Goal: Transaction & Acquisition: Purchase product/service

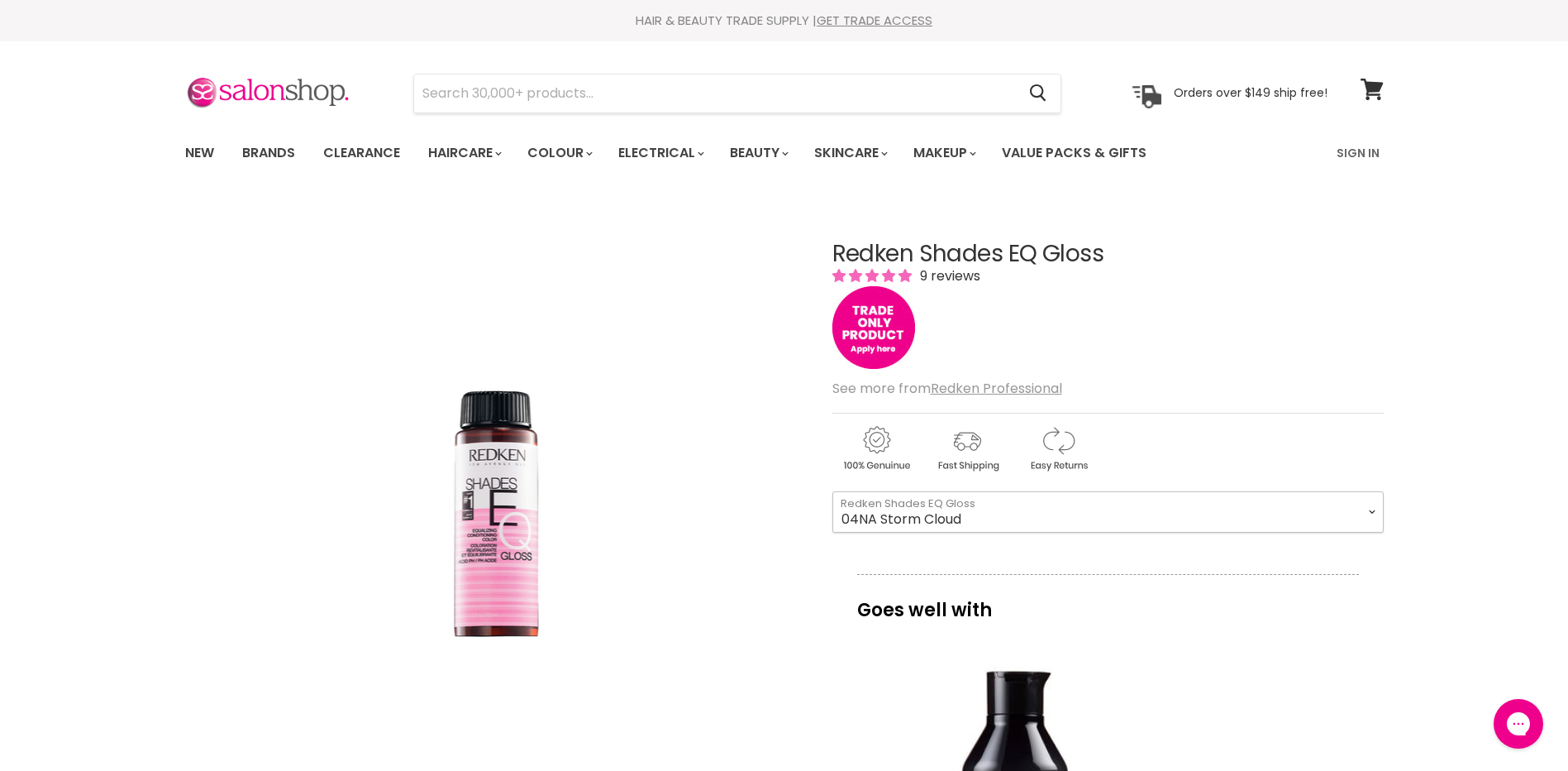
click at [931, 520] on select "08VB [PERSON_NAME] 05V Cosmic Violet 06VB [GEOGRAPHIC_DATA] 04NA Storm Cloud 06…" at bounding box center [1108, 511] width 551 height 42
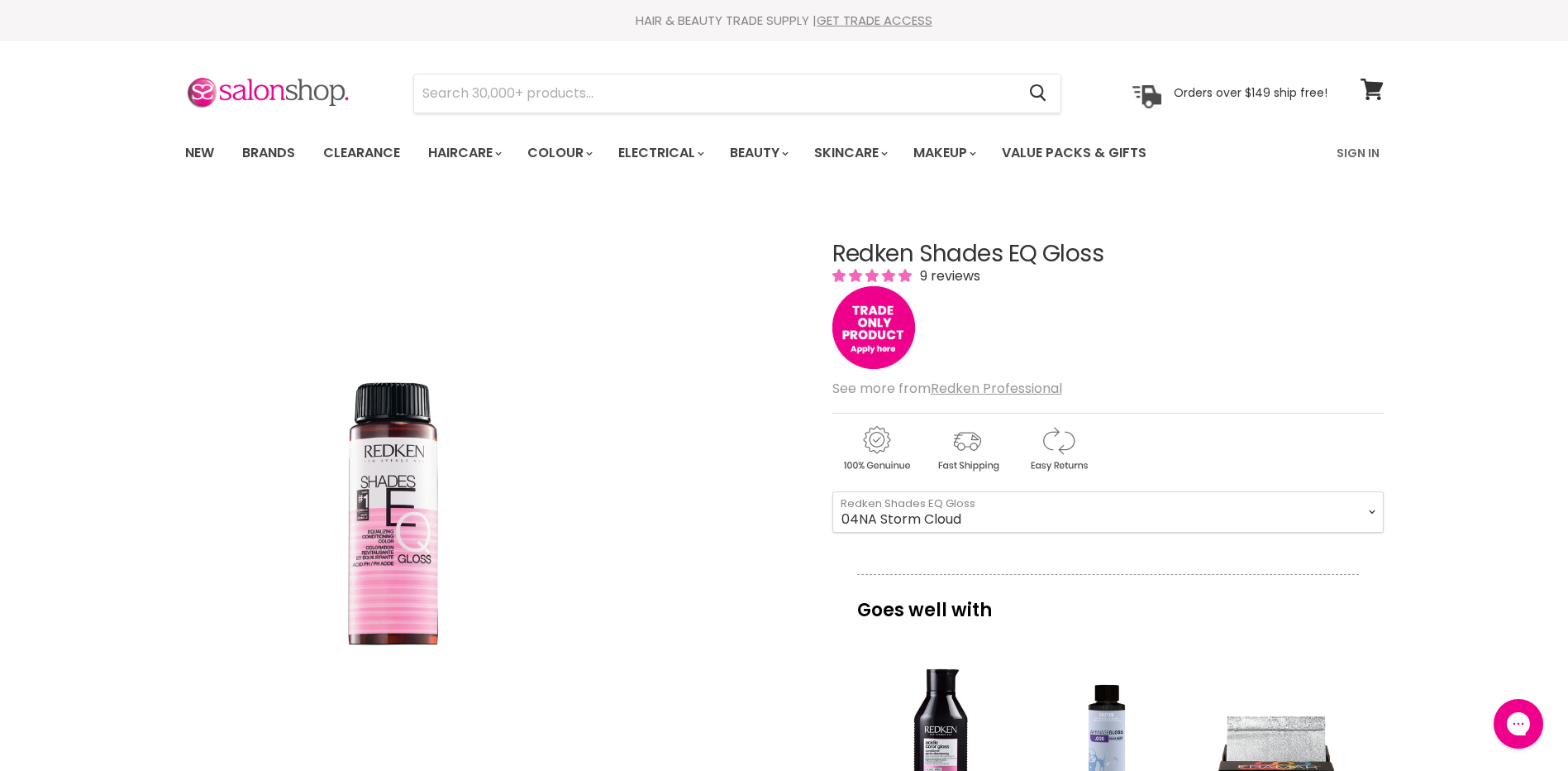
click at [557, 716] on img "Redken Shades EQ Gloss image. Click or Scroll to Zoom." at bounding box center [390, 508] width 412 height 618
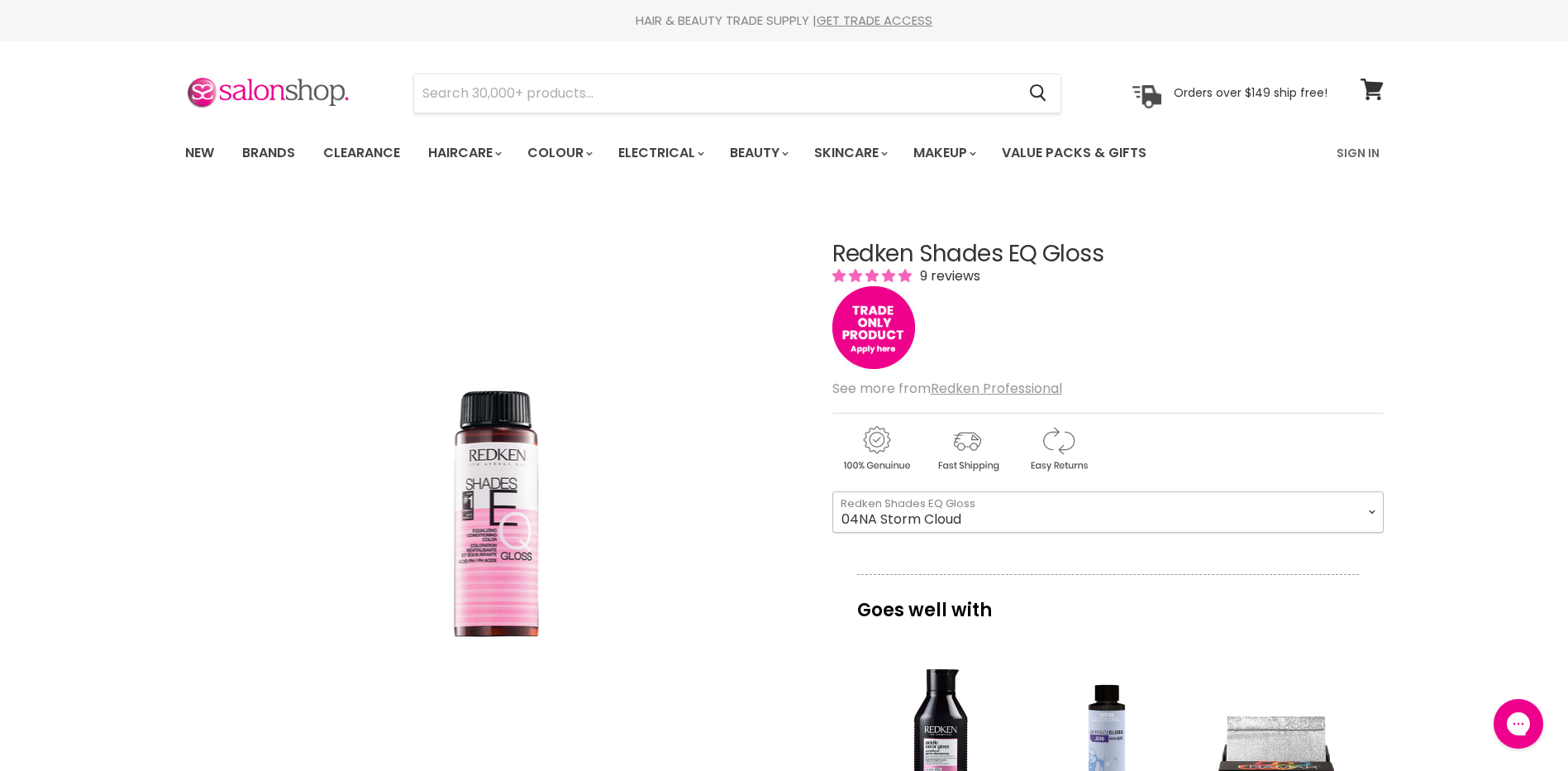
click at [933, 511] on select "08VB Violet Frost 05V Cosmic Violet 06VB Violet Lagoon 04NA Storm Cloud 06NA Gr…" at bounding box center [1108, 511] width 551 height 42
click at [833, 491] on select "08VB Violet Frost 05V Cosmic Violet 06VB Violet Lagoon 04NA Storm Cloud 06NA Gr…" at bounding box center [1108, 511] width 551 height 42
select select "06NA Granite"
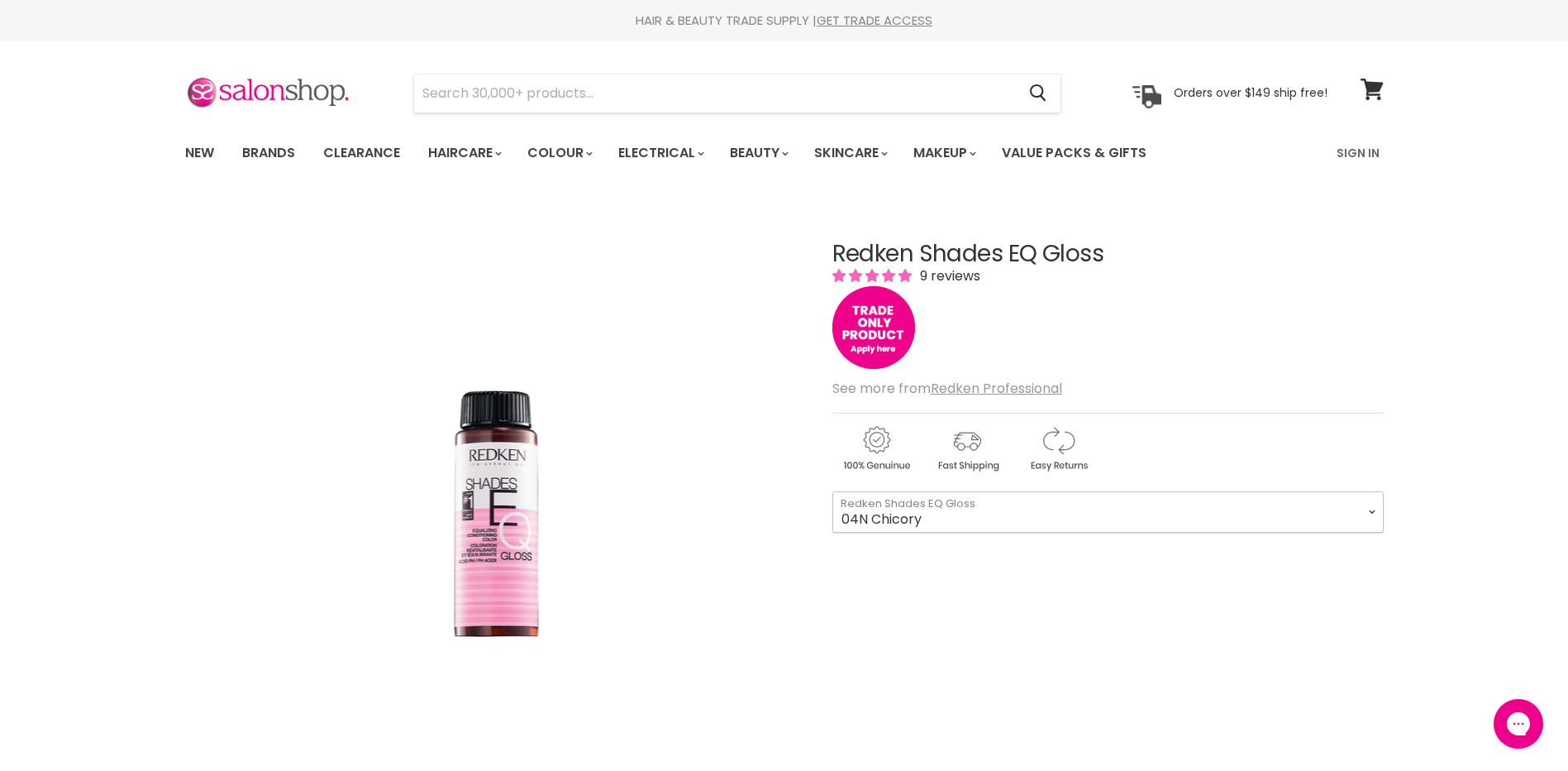
click at [912, 520] on select "08VB [PERSON_NAME] 05V Cosmic Violet 06VB [GEOGRAPHIC_DATA] 04NA Storm Cloud 06…" at bounding box center [1108, 511] width 551 height 42
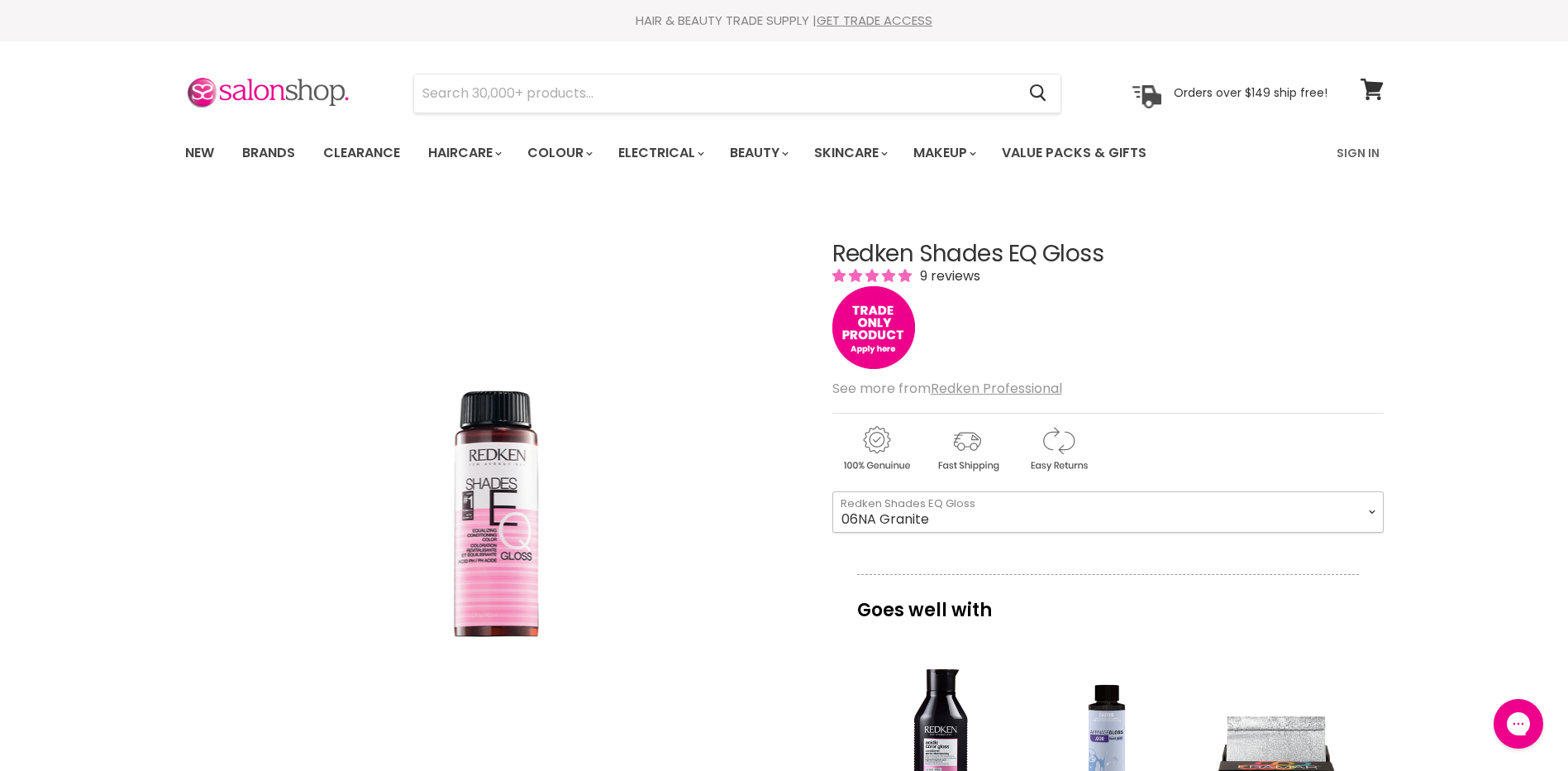
click at [833, 491] on select "08VB Violet Frost 05V Cosmic Violet 06VB Violet Lagoon 04NA Storm Cloud 06NA Gr…" at bounding box center [1108, 511] width 551 height 42
select select "06NA Granite"
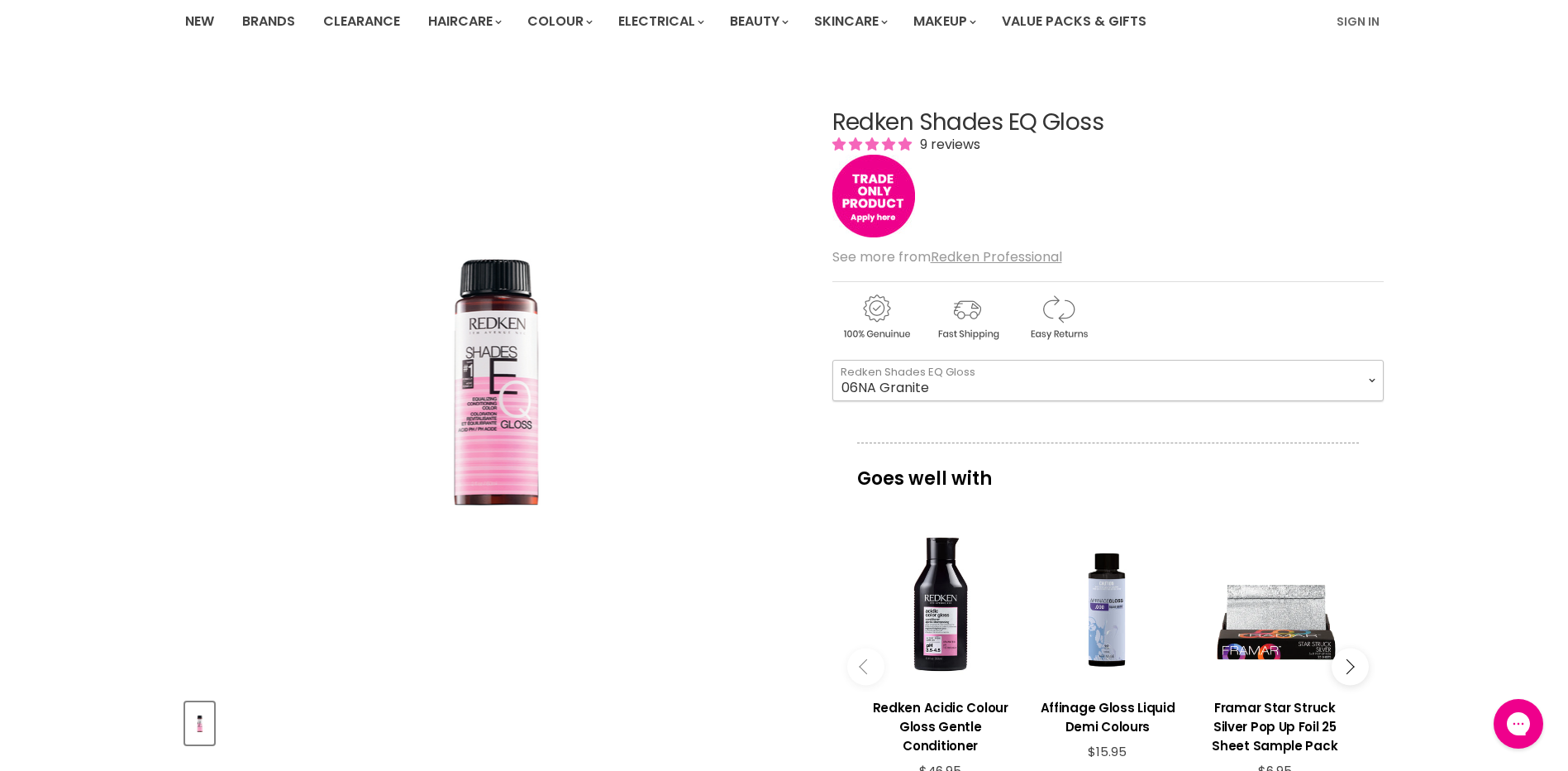
scroll to position [82, 0]
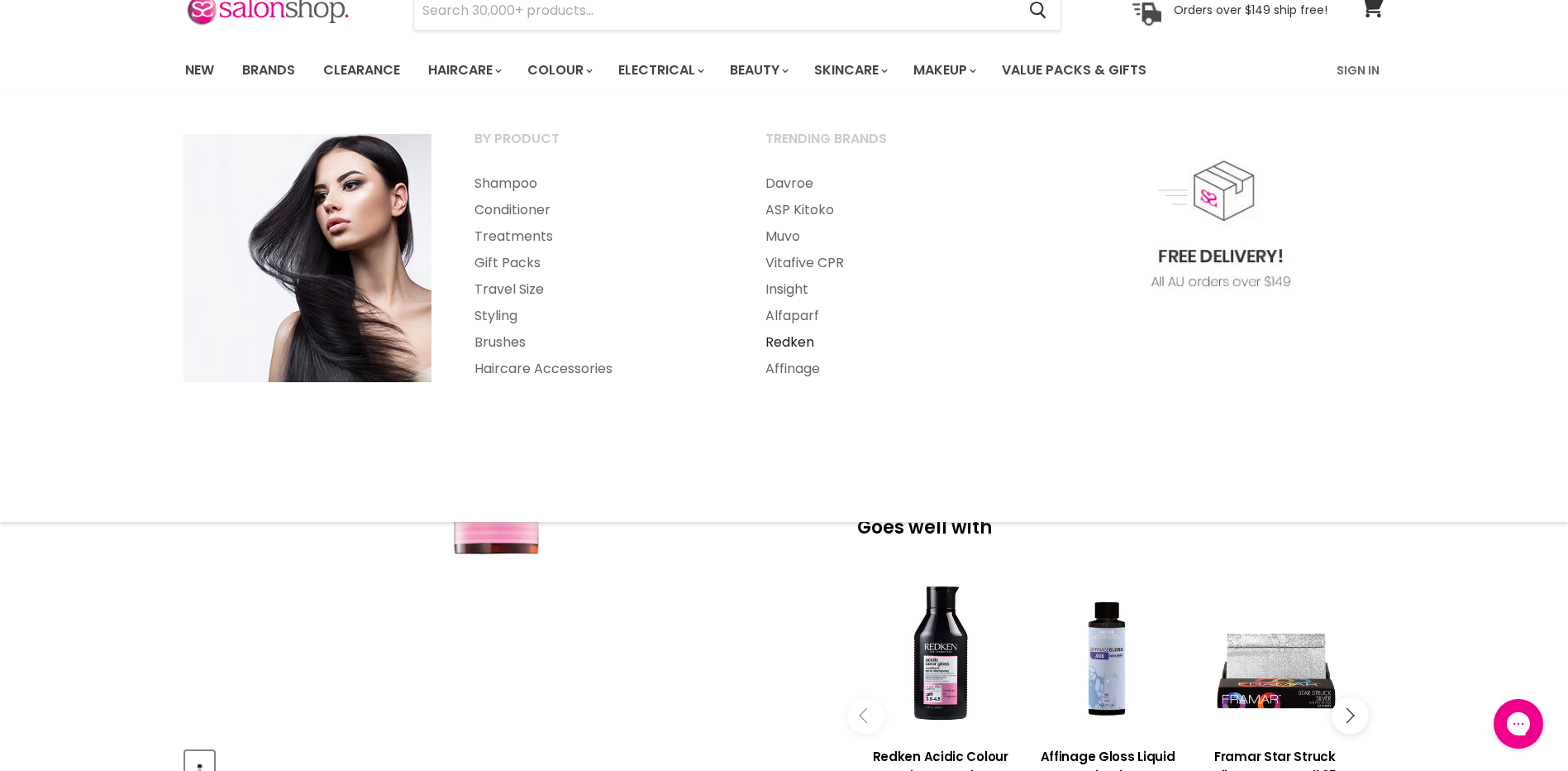
click at [785, 337] on link "Redken" at bounding box center [889, 342] width 288 height 27
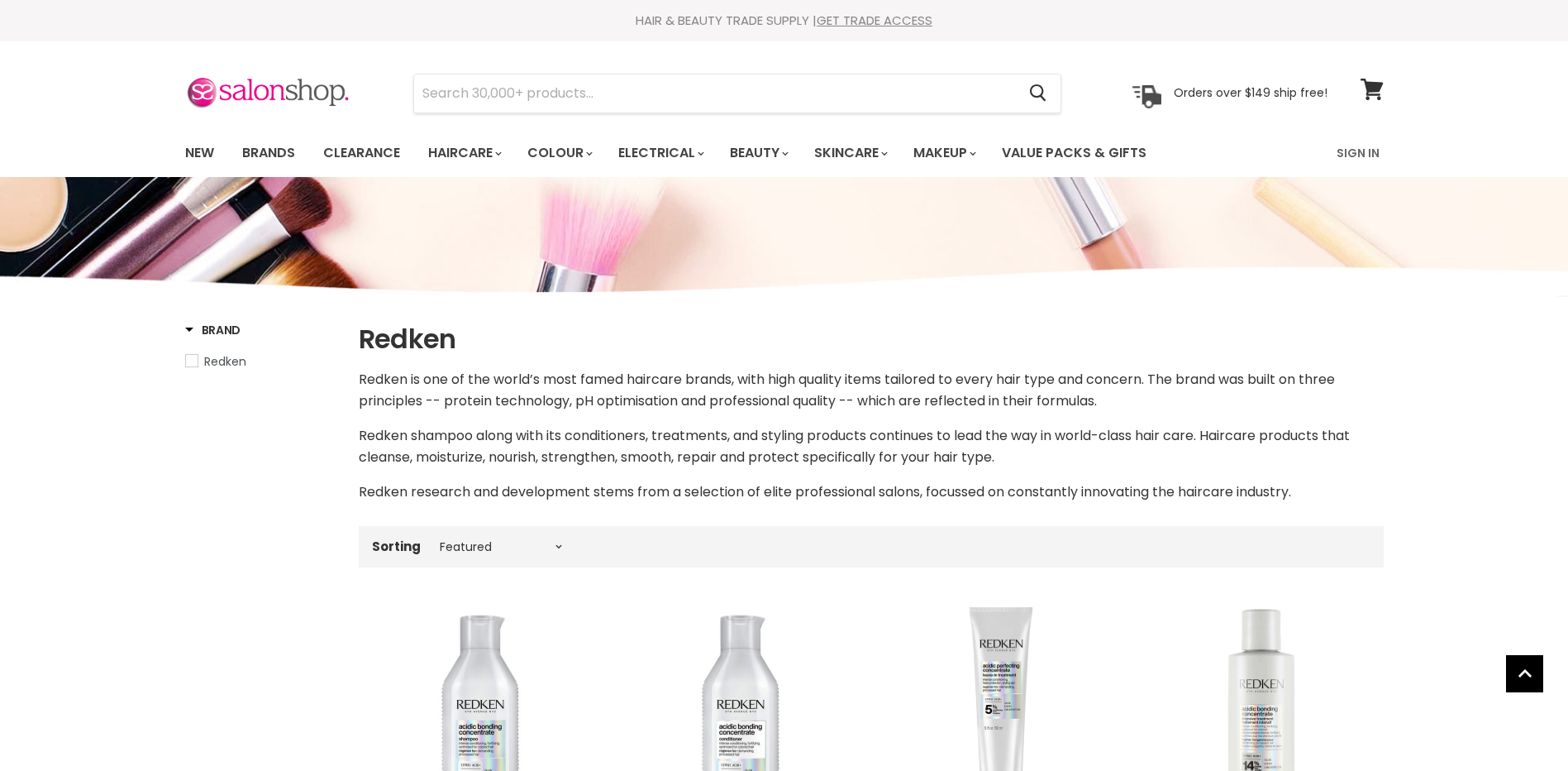
select select "manual"
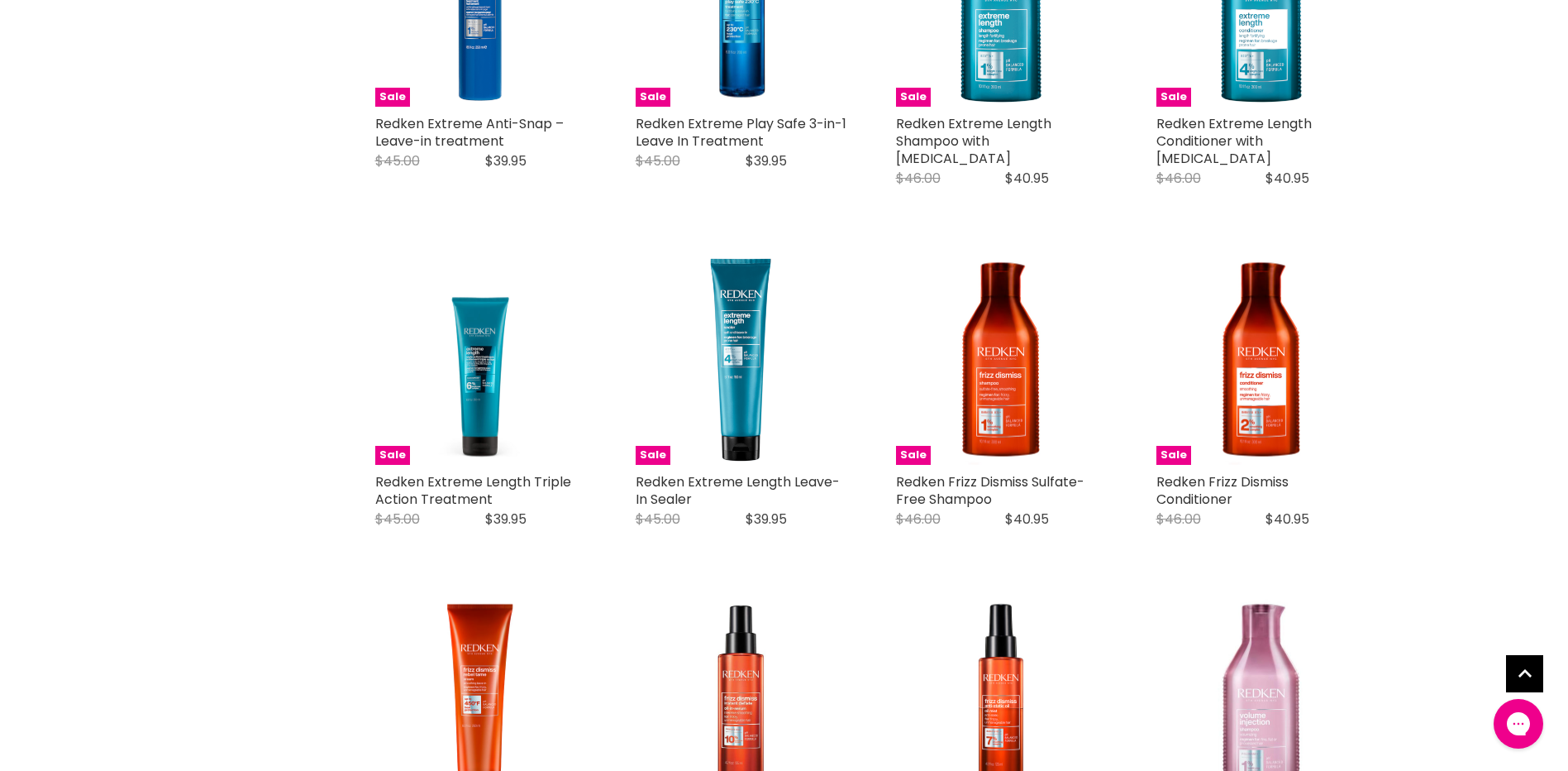
scroll to position [2893, 0]
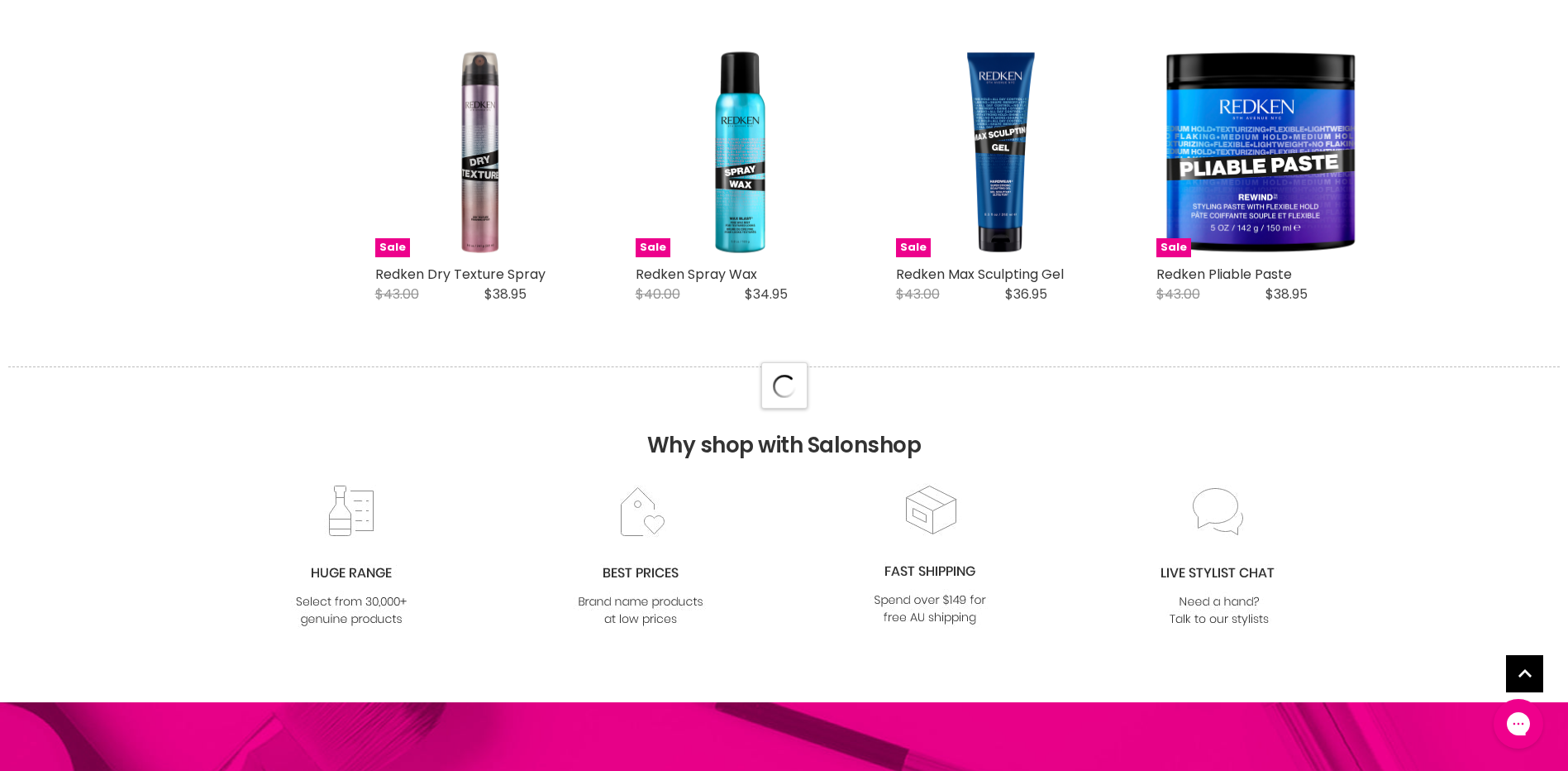
scroll to position [4382, 0]
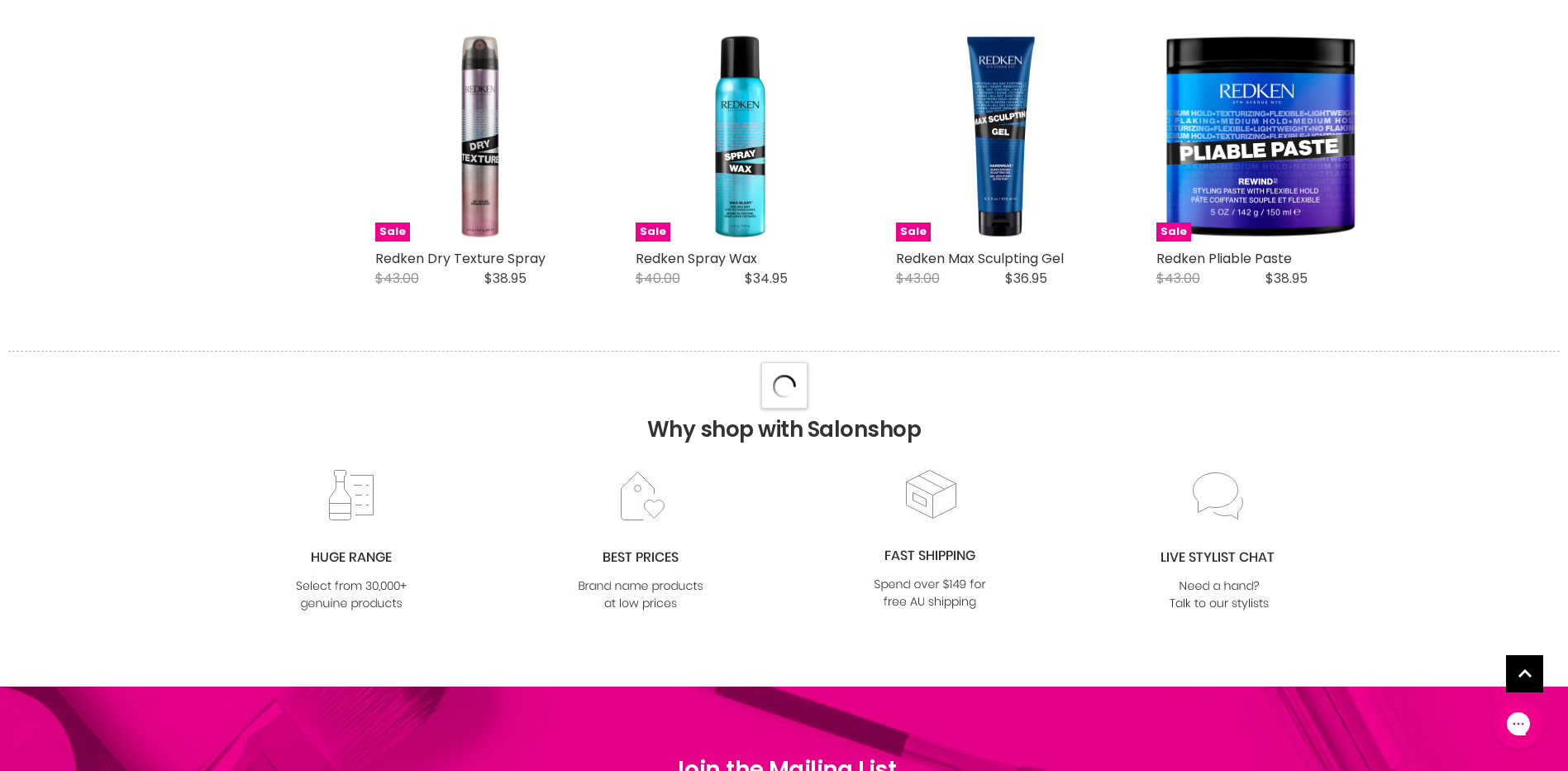
select select "manual"
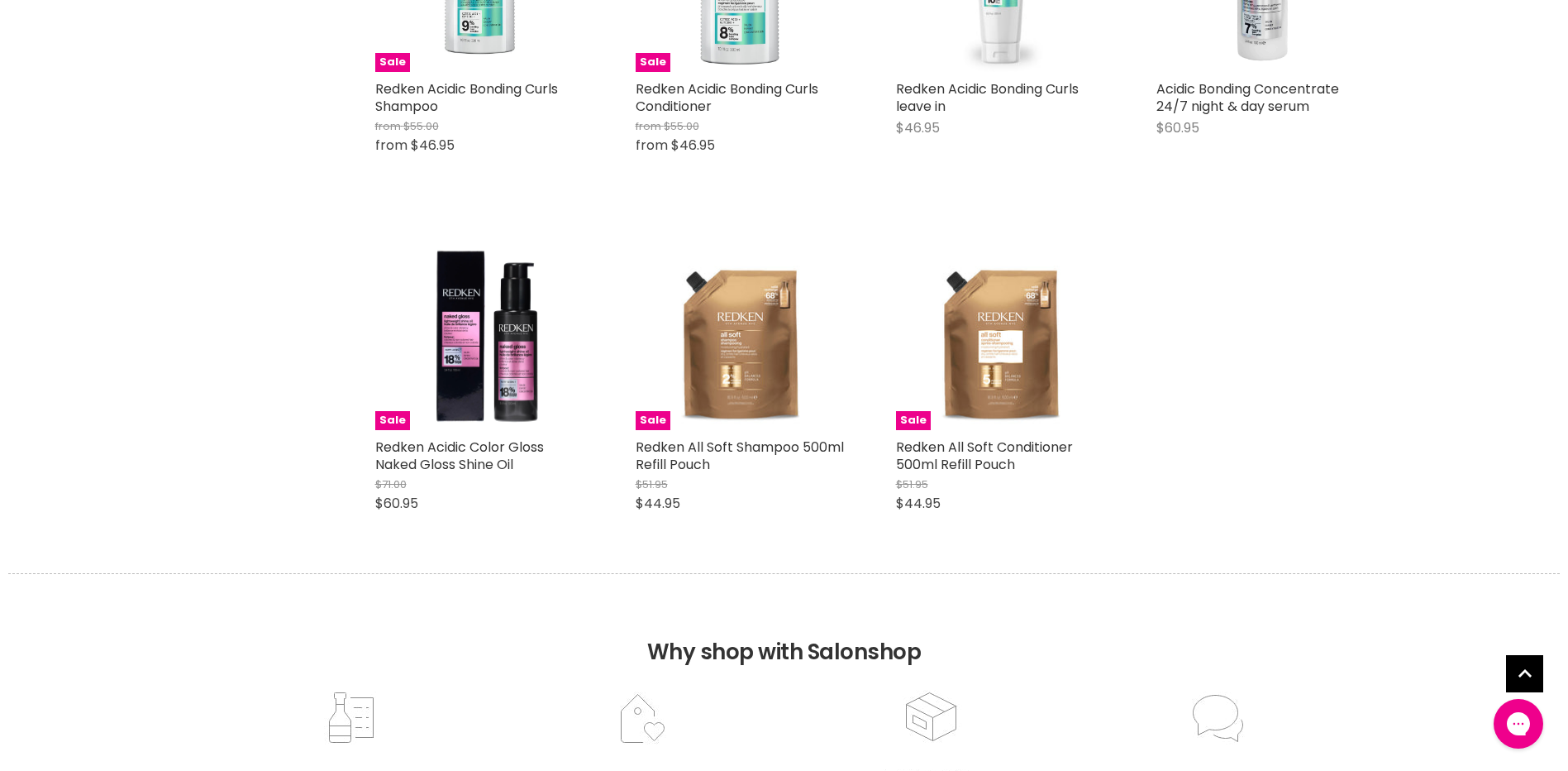
scroll to position [7854, 0]
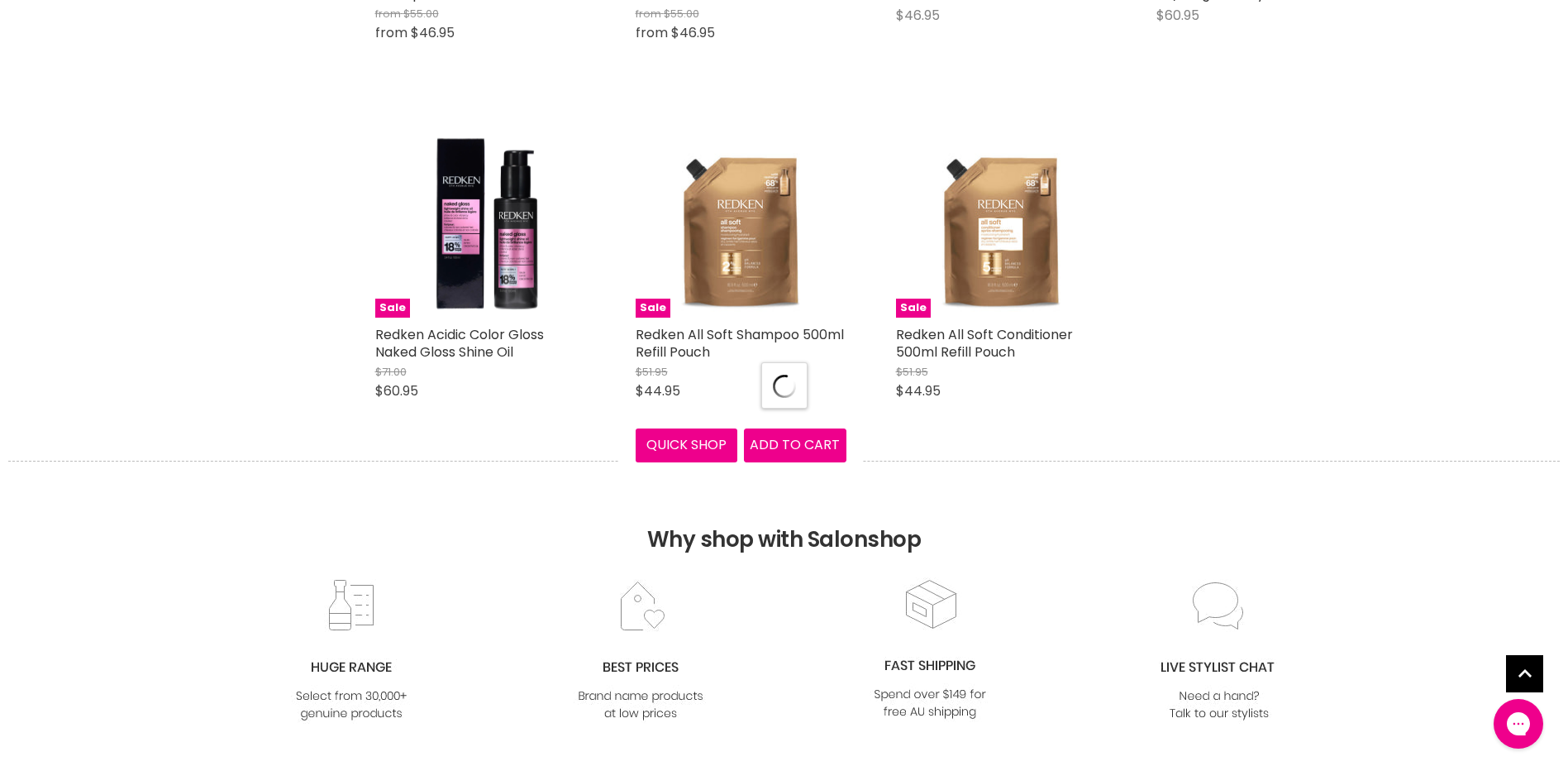
select select "manual"
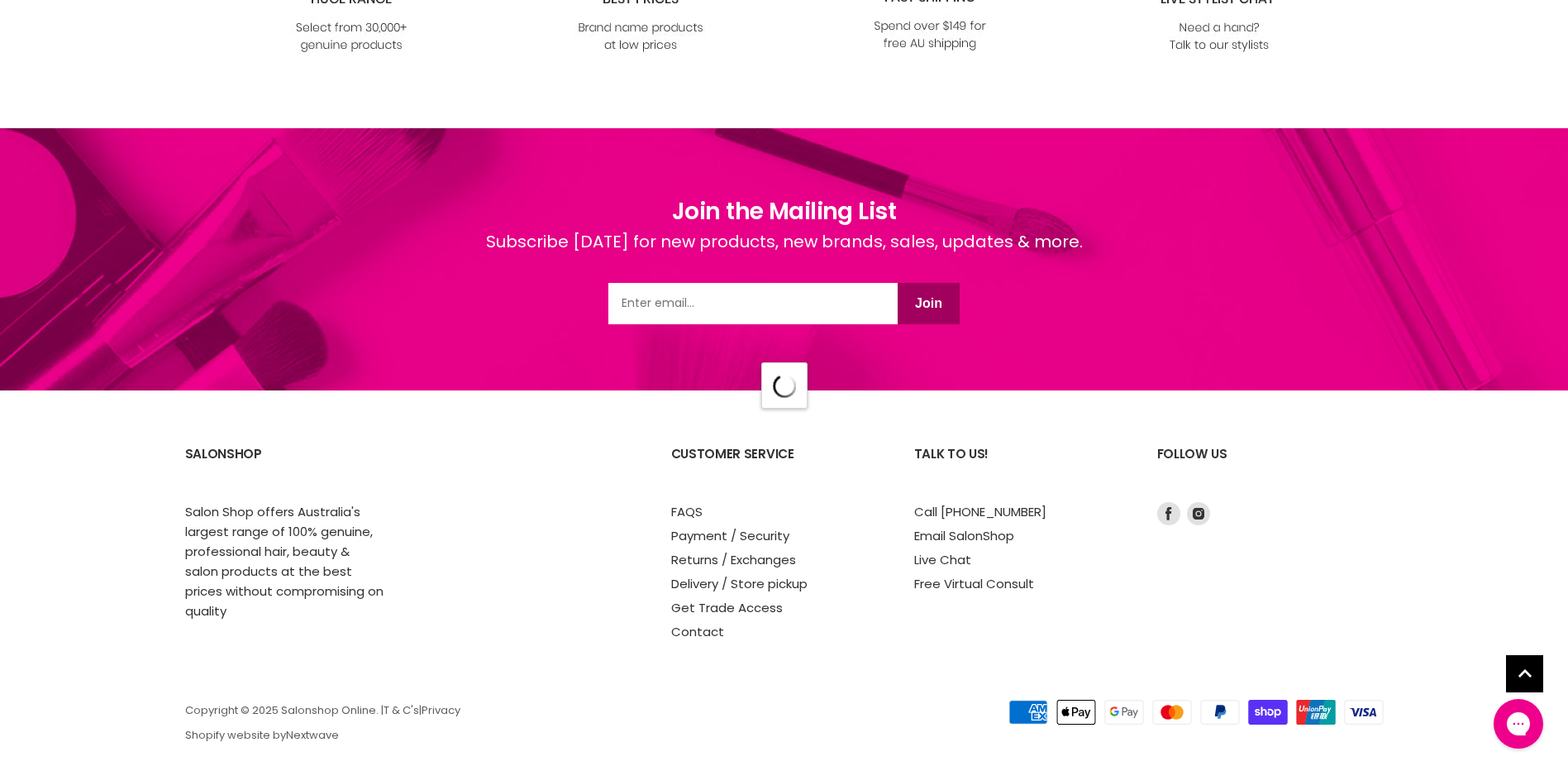
select select "manual"
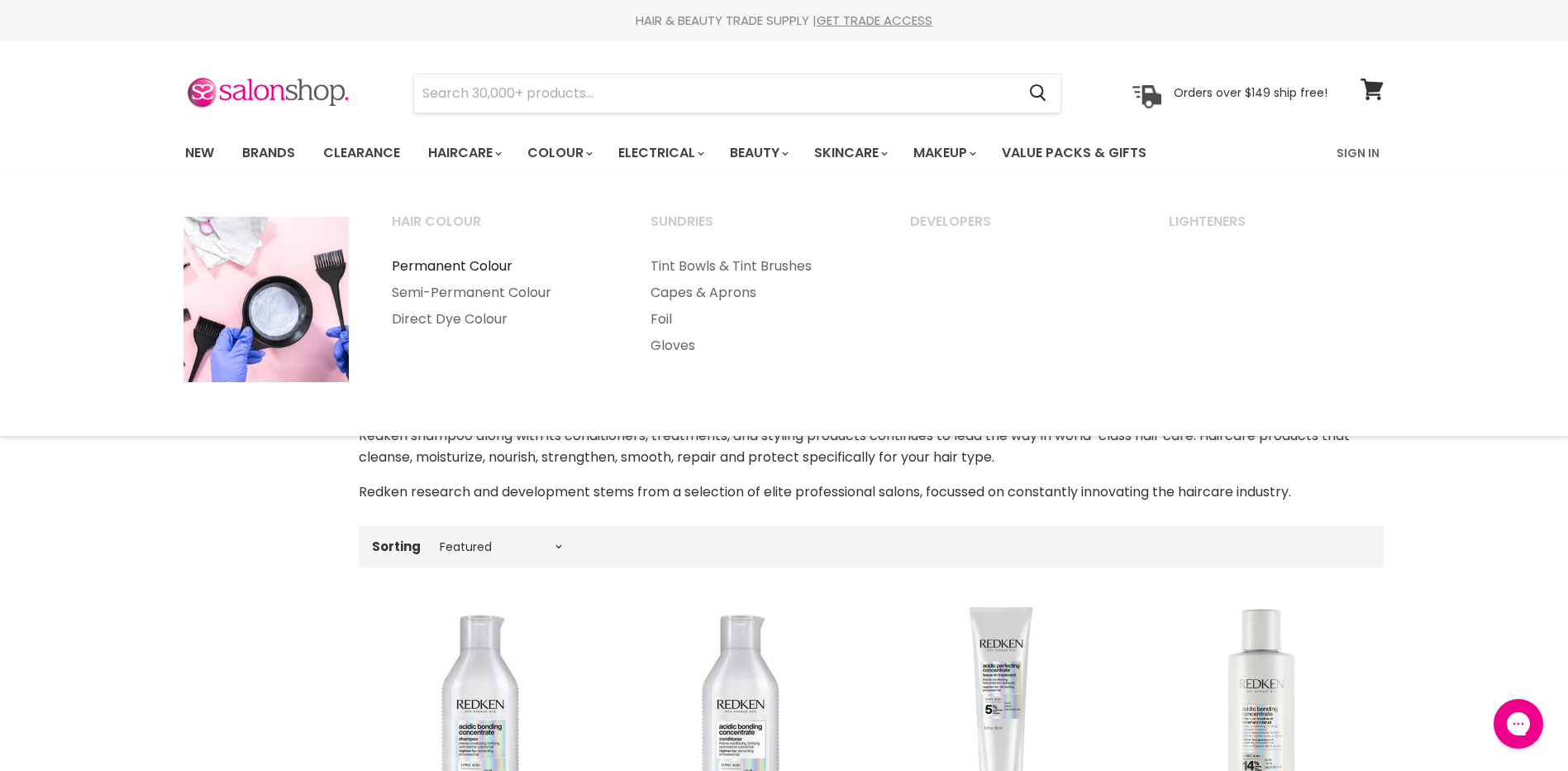
click at [458, 265] on link "Permanent Colour" at bounding box center [499, 266] width 256 height 27
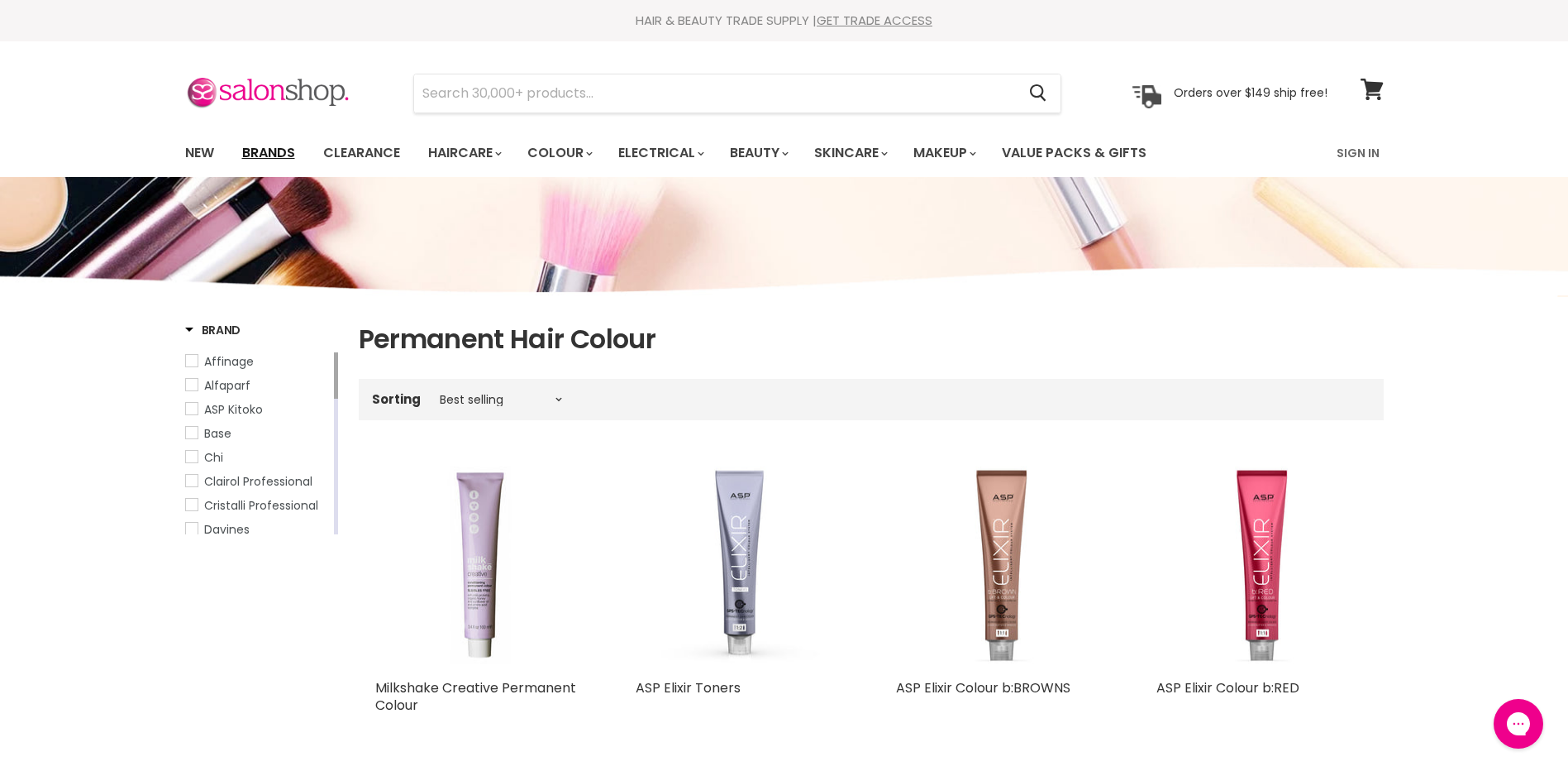
click at [267, 152] on link "Brands" at bounding box center [268, 152] width 78 height 35
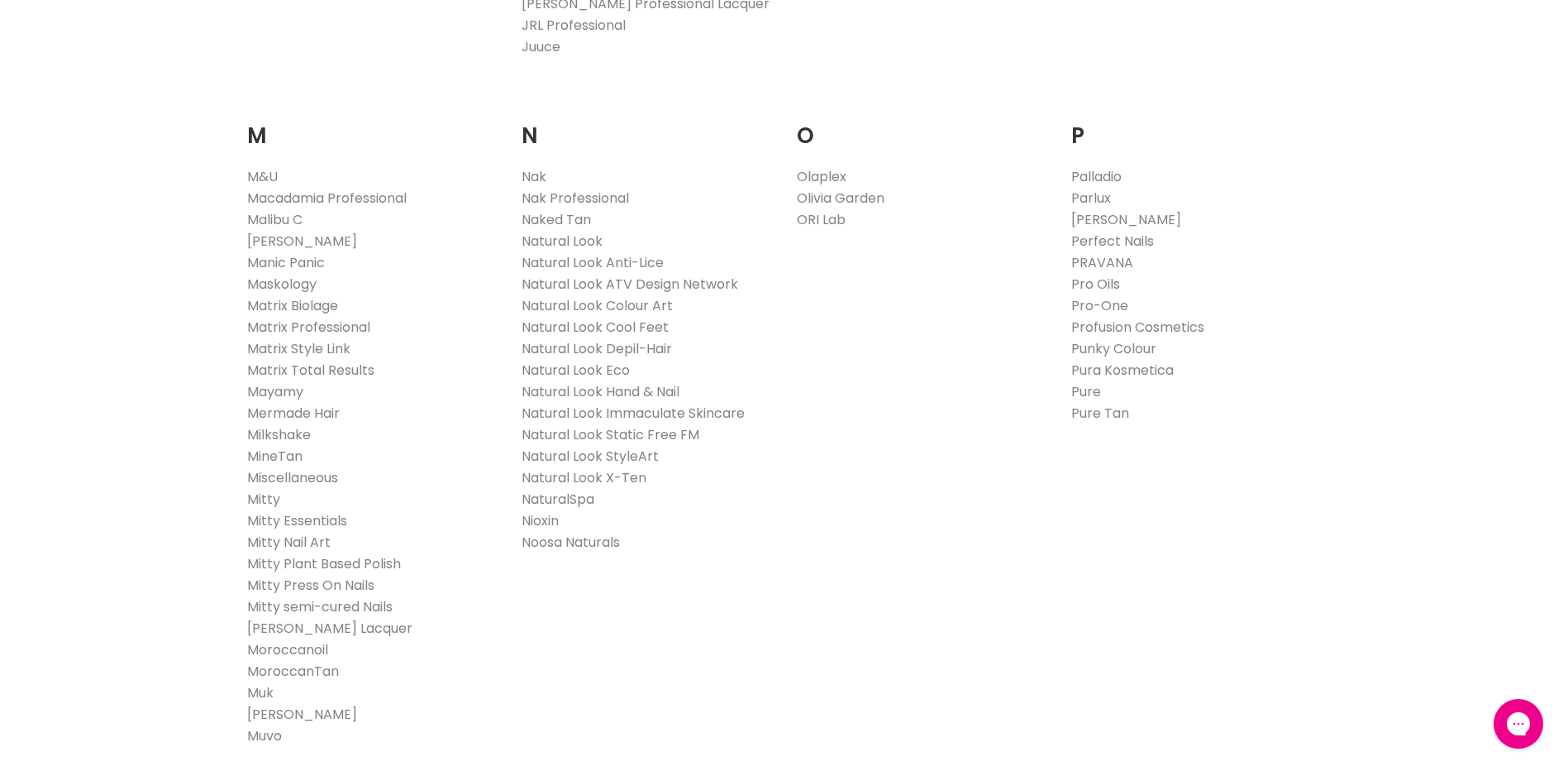
scroll to position [2315, 0]
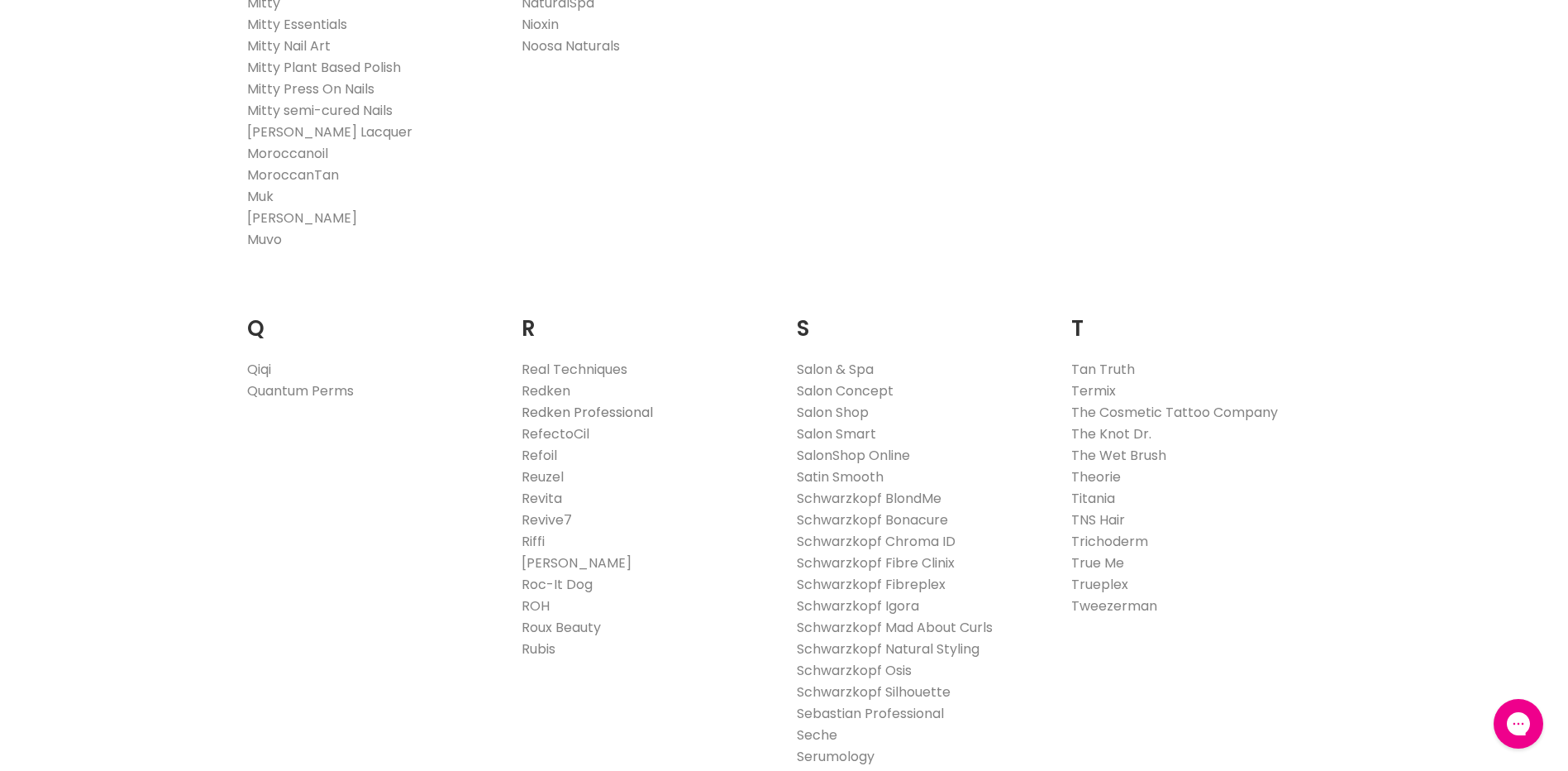
click at [554, 417] on link "Redken Professional" at bounding box center [587, 411] width 131 height 19
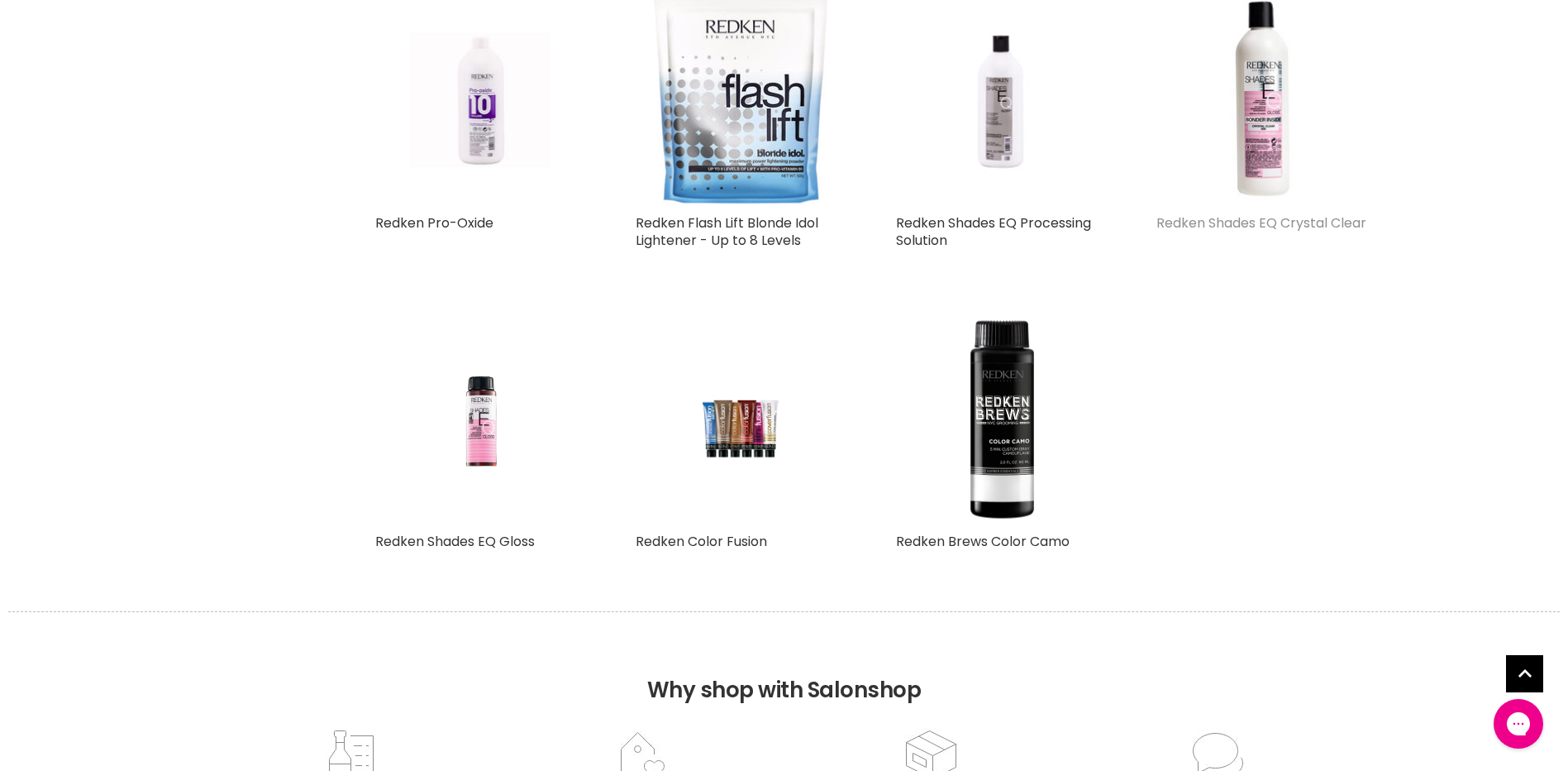
scroll to position [1654, 0]
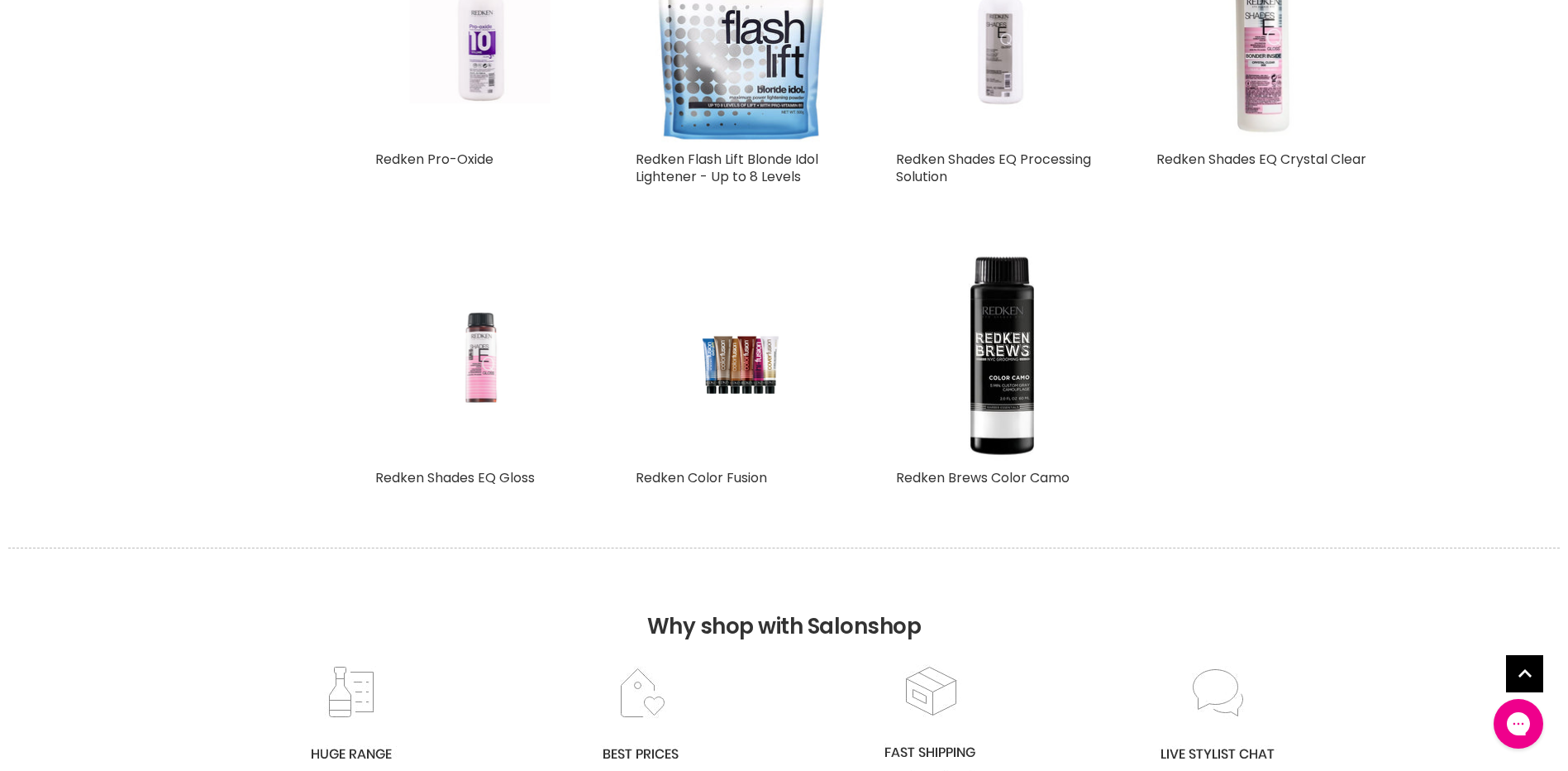
click at [496, 369] on img "Main content" at bounding box center [480, 355] width 141 height 211
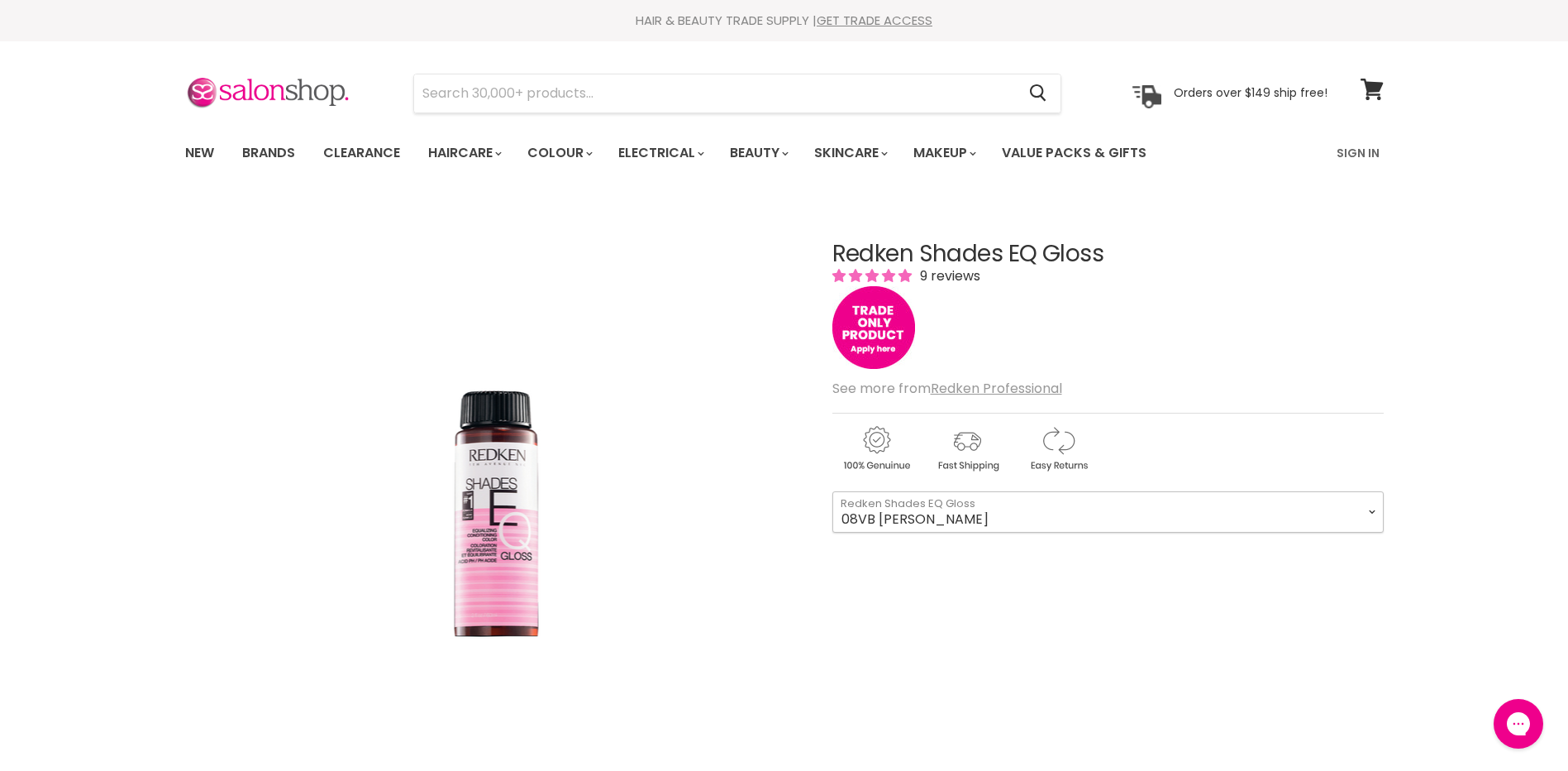
click at [913, 512] on select "08VB [PERSON_NAME] 05V Cosmic Violet 06VB [GEOGRAPHIC_DATA] 04NA Storm Cloud 06…" at bounding box center [1108, 511] width 551 height 42
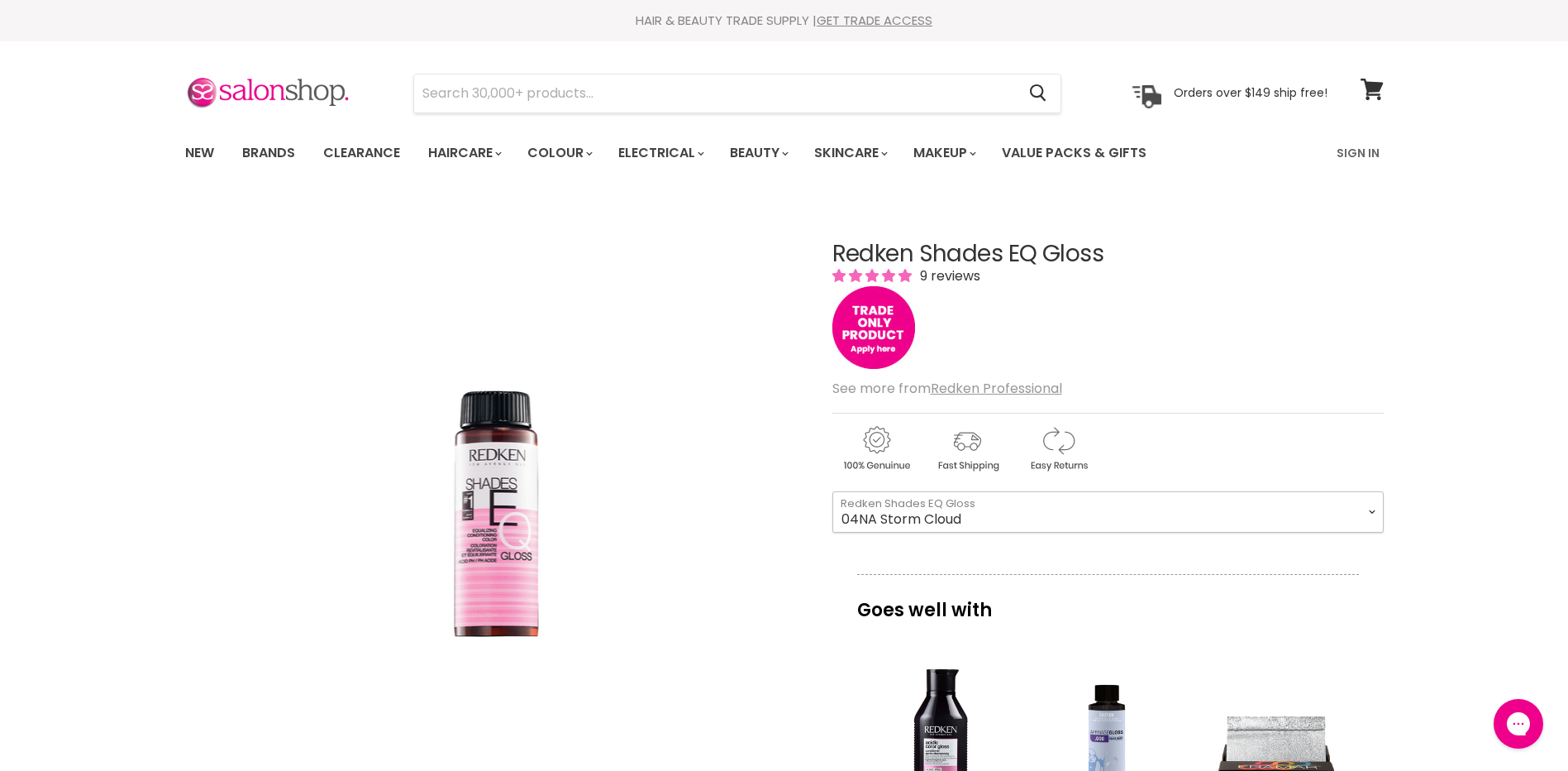
click at [833, 491] on select "08VB [PERSON_NAME] 05V Cosmic Violet 06VB [GEOGRAPHIC_DATA] 04NA Storm Cloud 06…" at bounding box center [1108, 511] width 551 height 42
select select "04NA Storm Cloud"
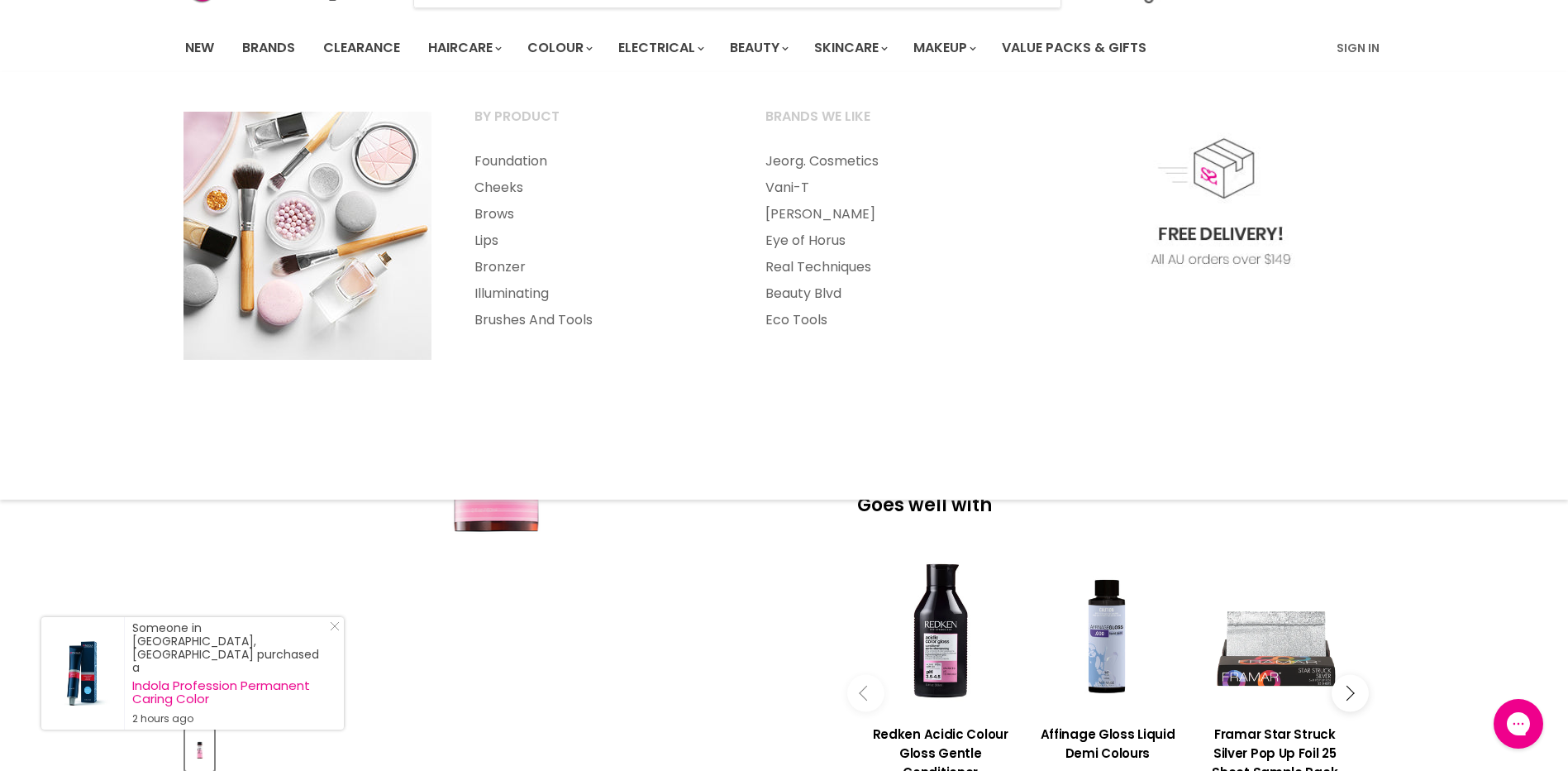
scroll to position [331, 0]
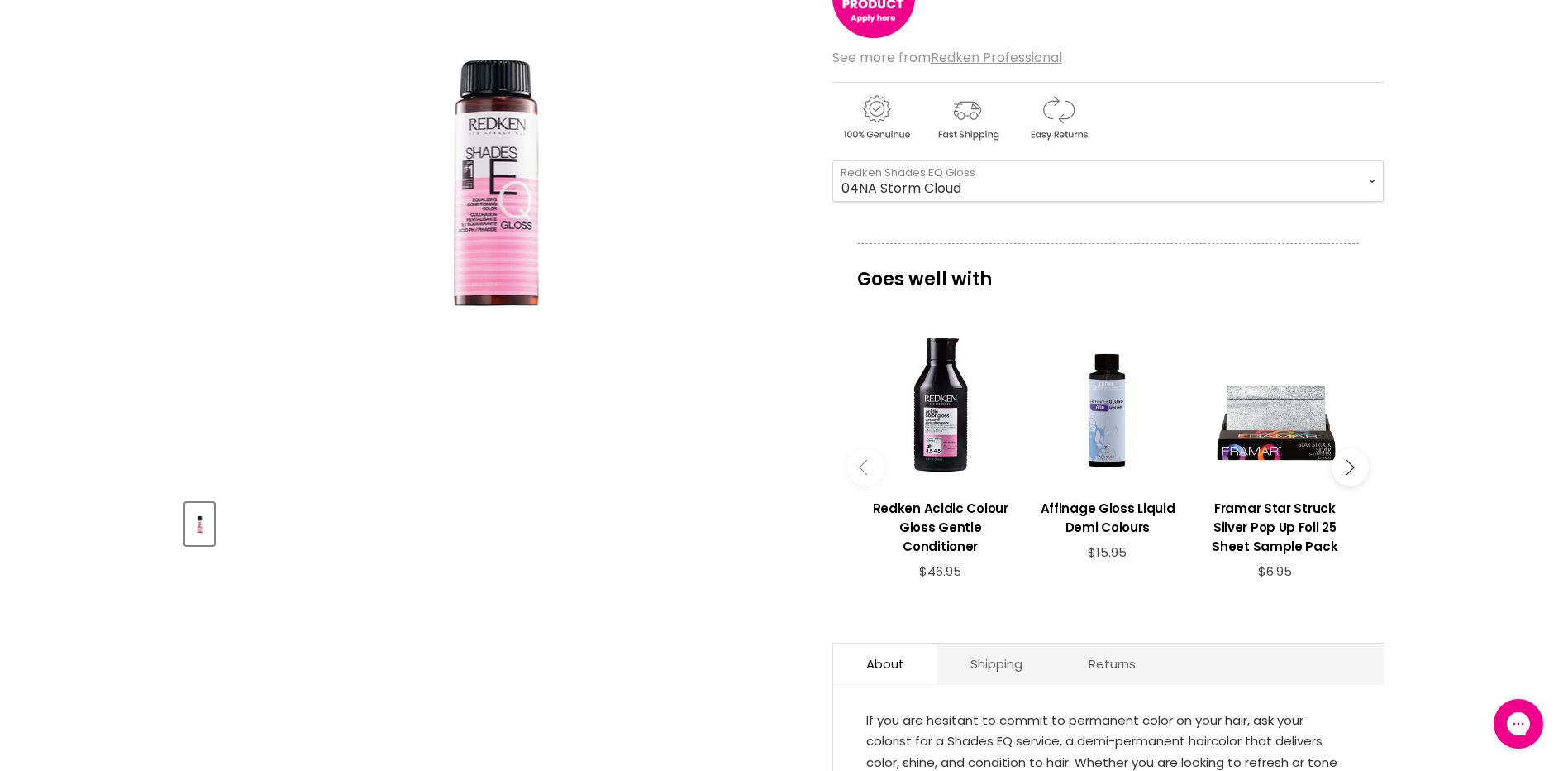
click at [1362, 468] on button "Main content" at bounding box center [1350, 467] width 37 height 37
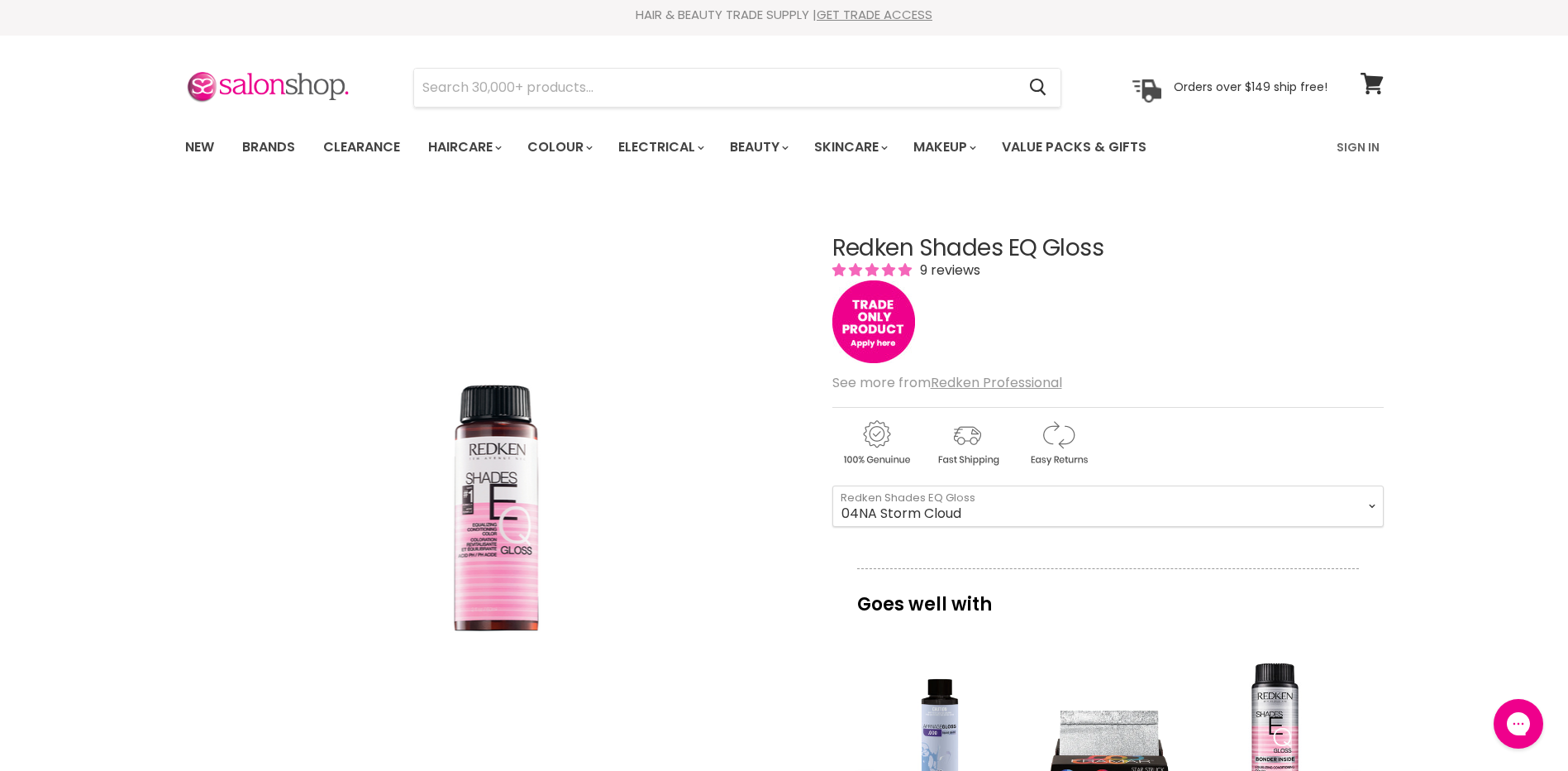
scroll to position [0, 0]
